Goal: Task Accomplishment & Management: Use online tool/utility

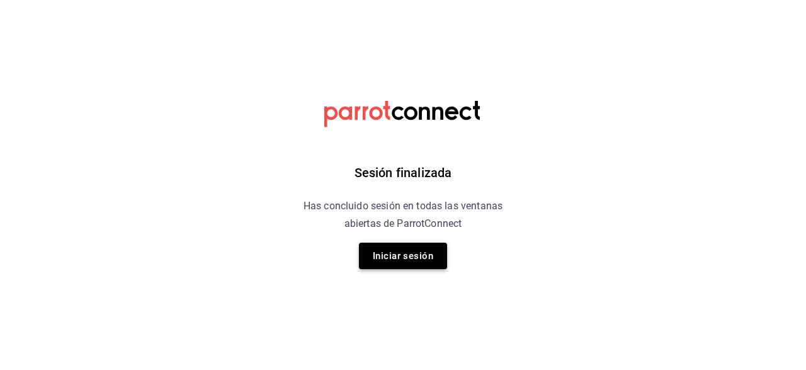
click at [409, 254] on button "Iniciar sesión" at bounding box center [403, 255] width 88 height 26
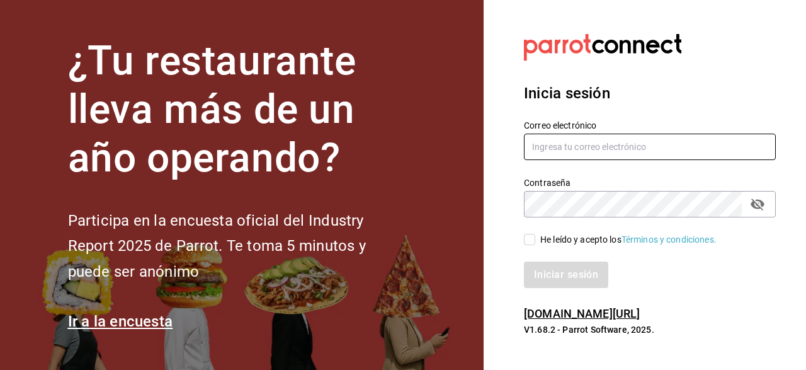
click at [674, 145] on input "text" at bounding box center [650, 147] width 252 height 26
type input "farfusa98@gmail.com"
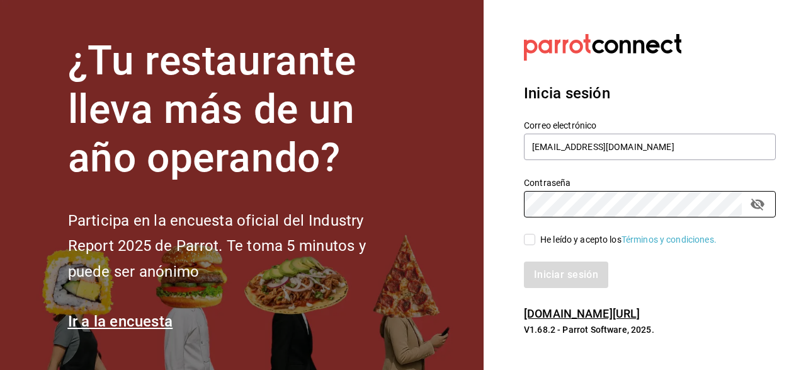
click at [536, 235] on span "He leído y acepto los Términos y condiciones." at bounding box center [625, 239] width 181 height 13
click at [535, 235] on input "He leído y acepto los Términos y condiciones." at bounding box center [529, 239] width 11 height 11
checkbox input "true"
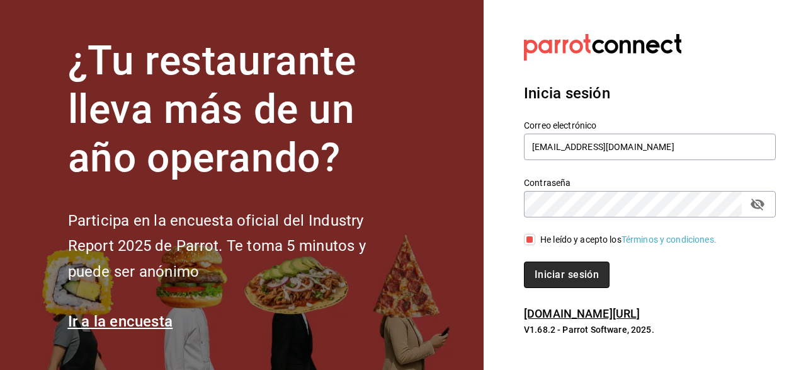
click at [559, 274] on button "Iniciar sesión" at bounding box center [567, 274] width 86 height 26
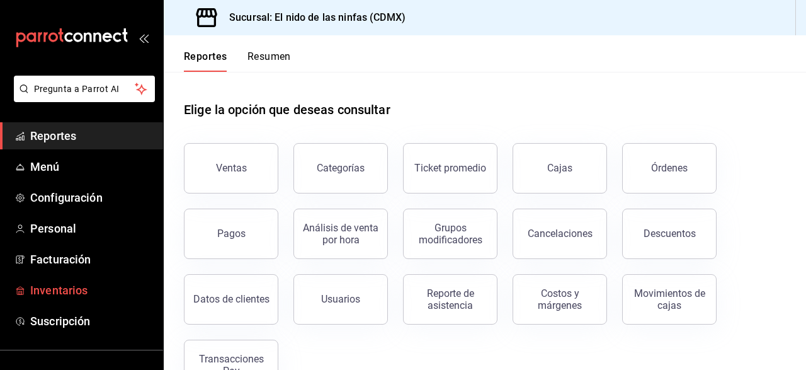
click at [117, 299] on link "Inventarios" at bounding box center [81, 289] width 163 height 27
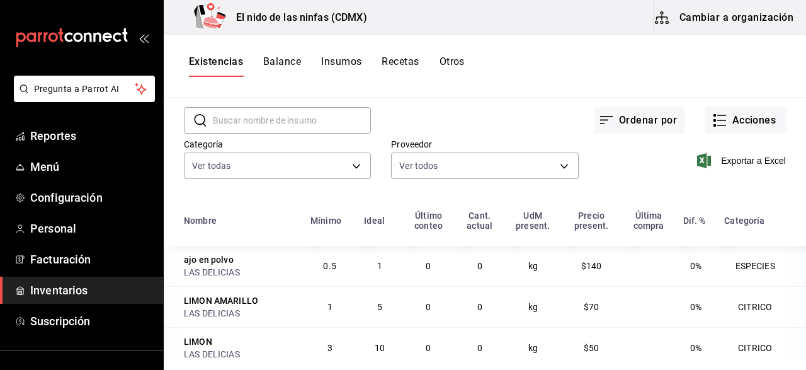
click at [283, 120] on input "text" at bounding box center [292, 120] width 158 height 25
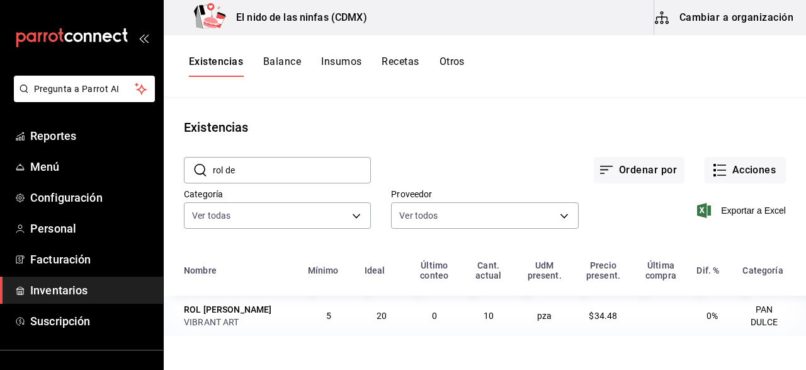
click at [484, 318] on span "10" at bounding box center [489, 316] width 10 height 10
click at [539, 314] on td "pza" at bounding box center [544, 315] width 59 height 40
click at [585, 209] on div "Exportar a Excel" at bounding box center [682, 200] width 207 height 64
click at [304, 180] on input "rol de" at bounding box center [292, 169] width 158 height 25
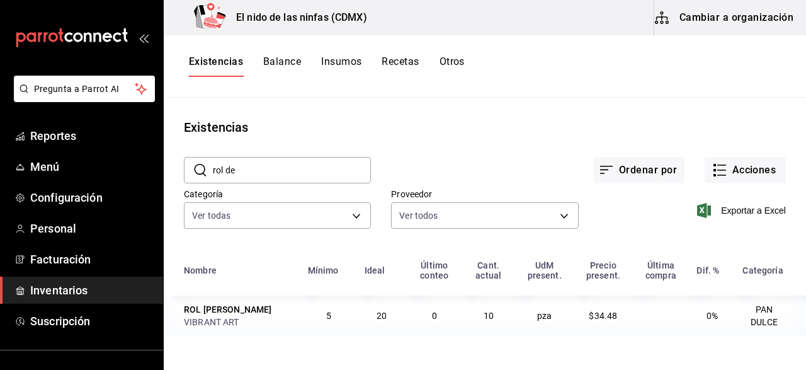
click at [304, 180] on input "rol de" at bounding box center [292, 169] width 158 height 25
type input "r"
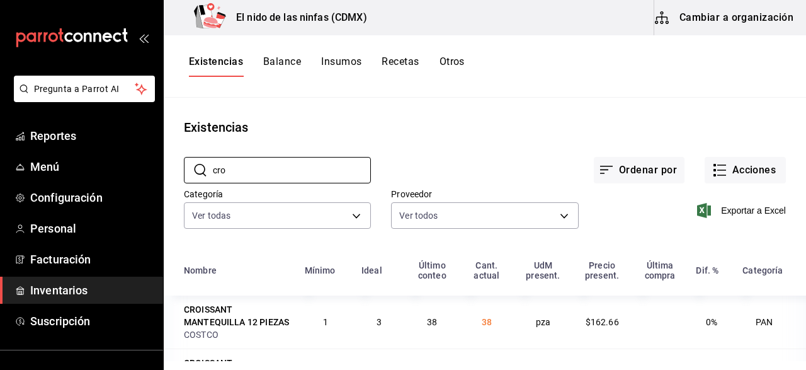
type input "cro"
click at [676, 221] on div "Exportar a Excel" at bounding box center [682, 200] width 207 height 64
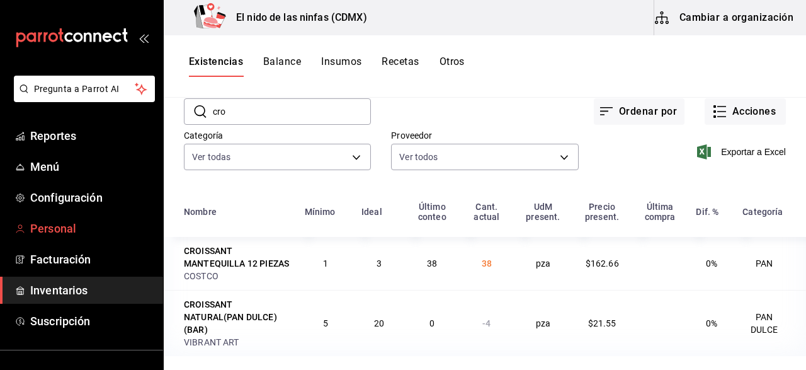
scroll to position [105, 0]
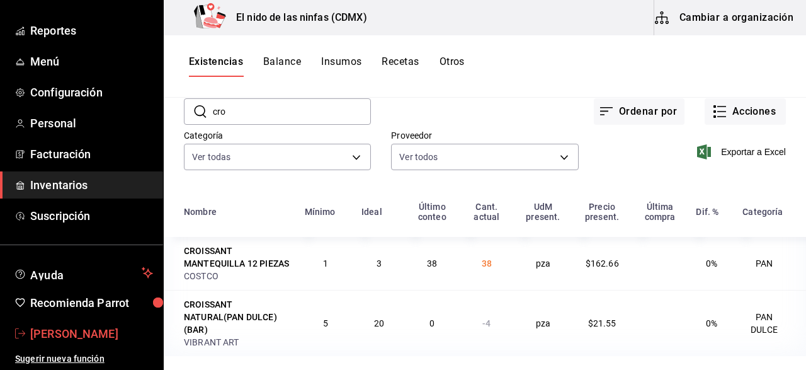
click at [133, 333] on span "[PERSON_NAME]" at bounding box center [91, 333] width 123 height 17
